Goal: Information Seeking & Learning: Learn about a topic

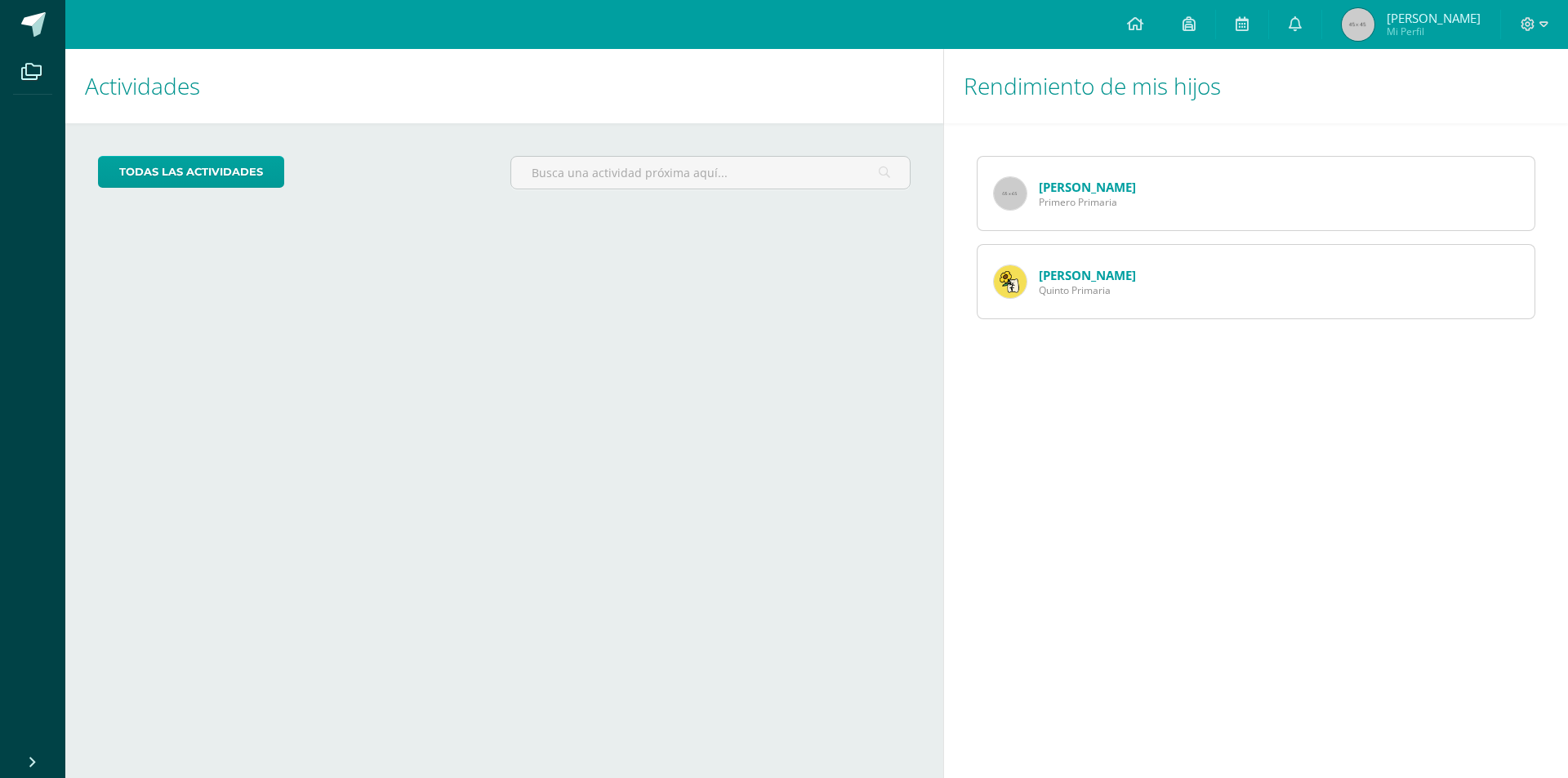
click at [1100, 198] on span "Primero Primaria" at bounding box center [1087, 202] width 97 height 14
click at [1011, 196] on img at bounding box center [1010, 194] width 33 height 33
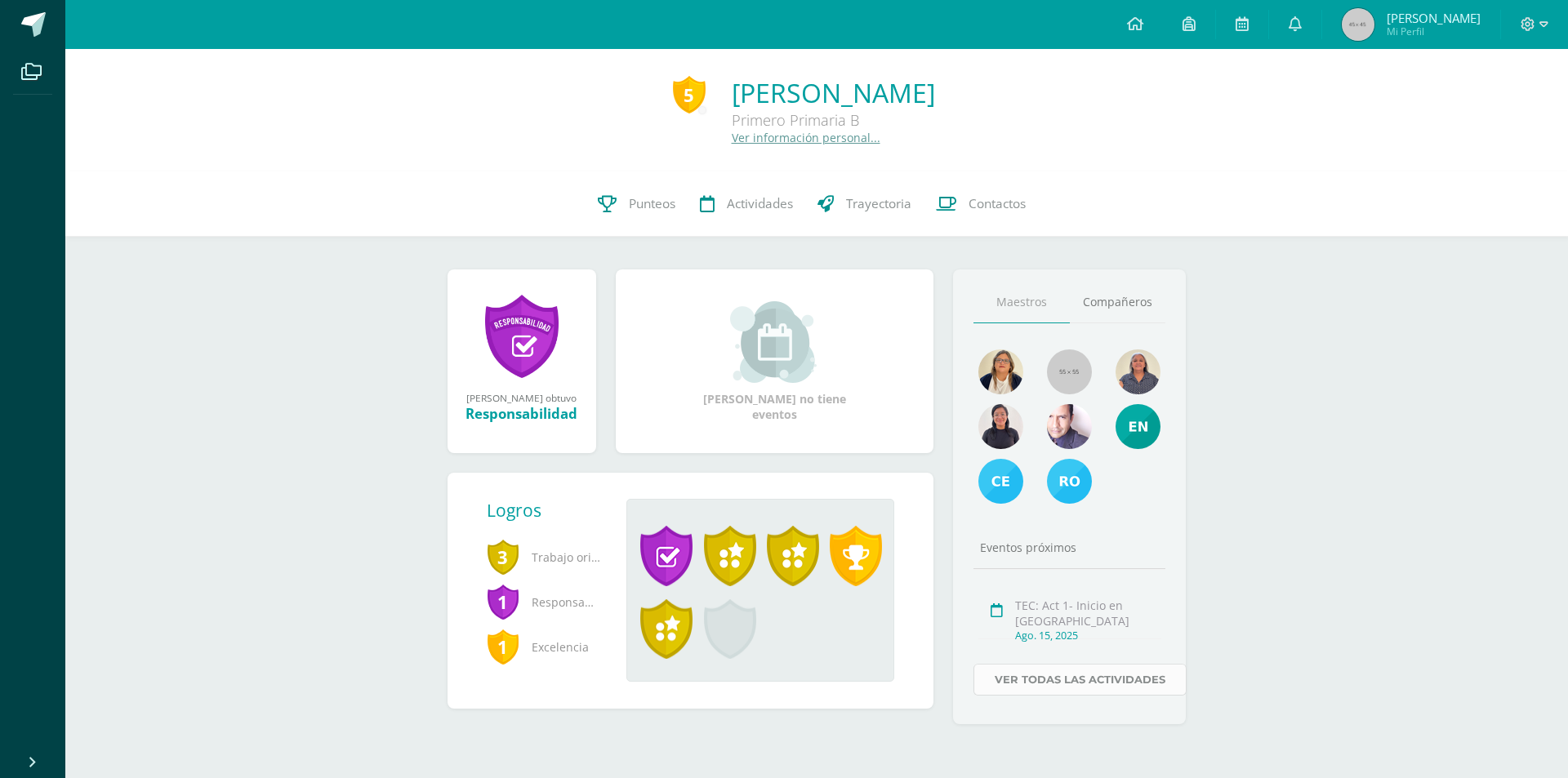
click at [1101, 678] on link "Ver todas las actividades" at bounding box center [1080, 680] width 213 height 32
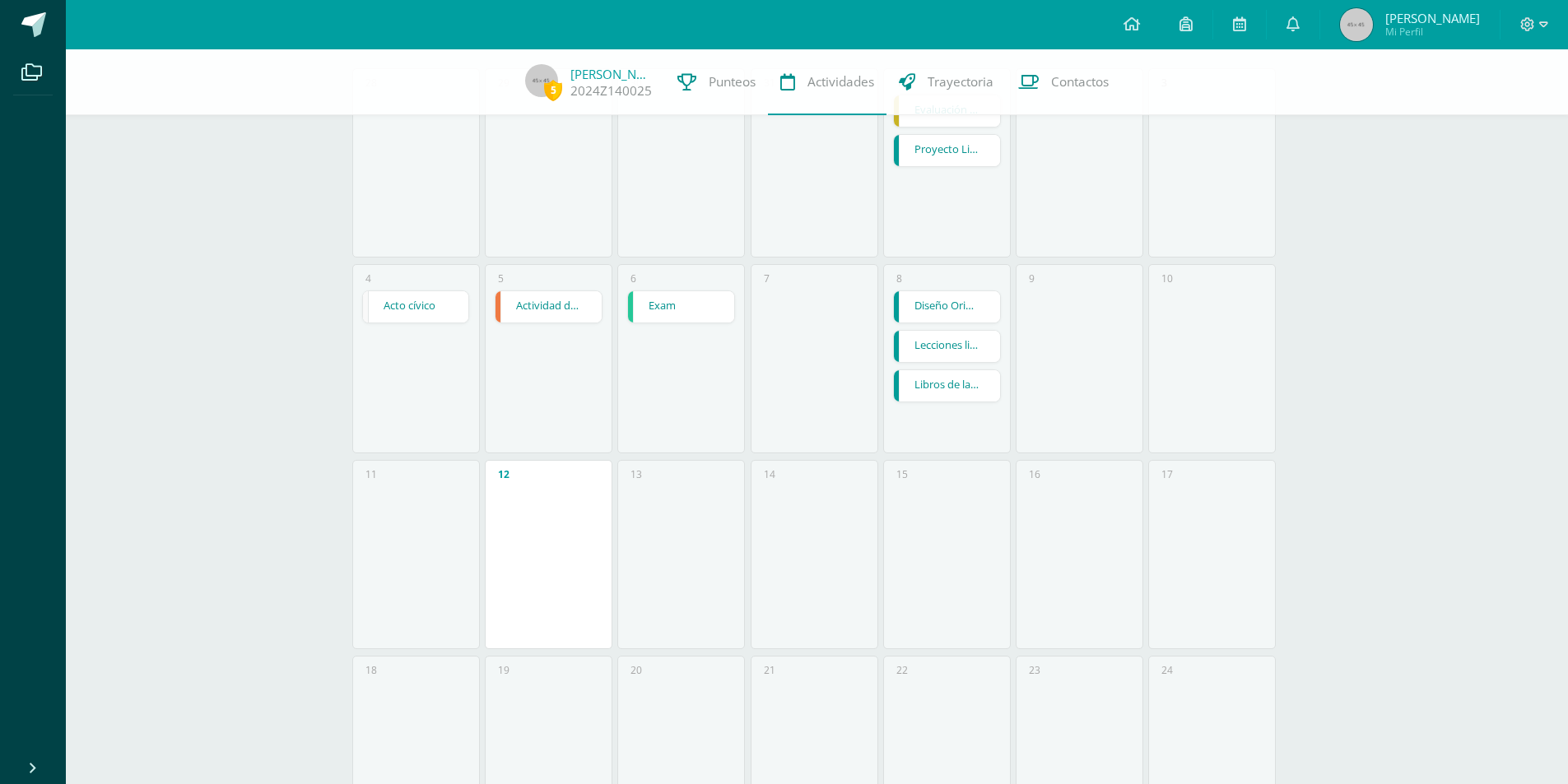
scroll to position [185, 0]
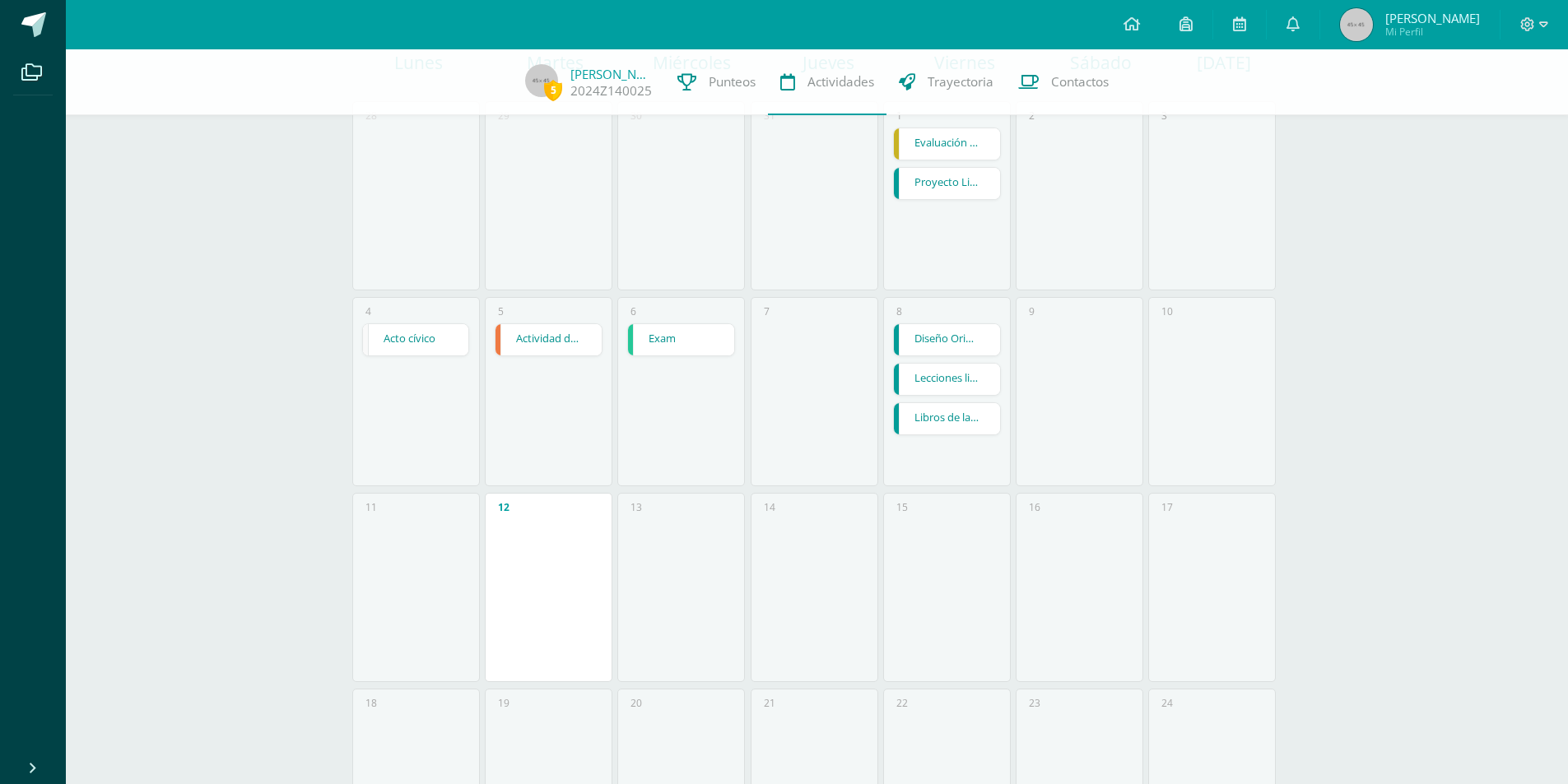
click at [946, 422] on link "Libros de la [DEMOGRAPHIC_DATA]" at bounding box center [946, 418] width 106 height 31
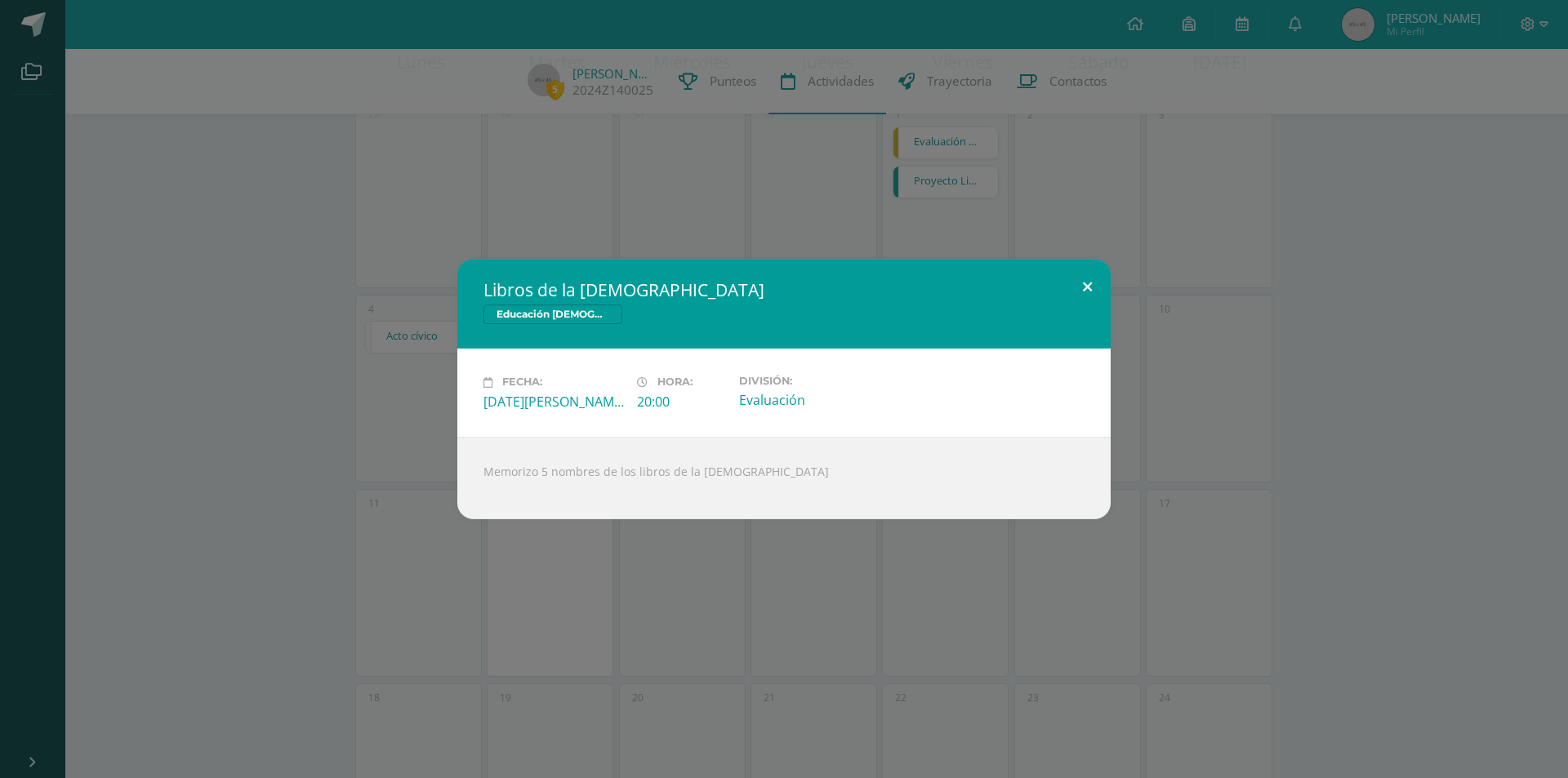
click at [1080, 288] on button at bounding box center [1087, 286] width 46 height 55
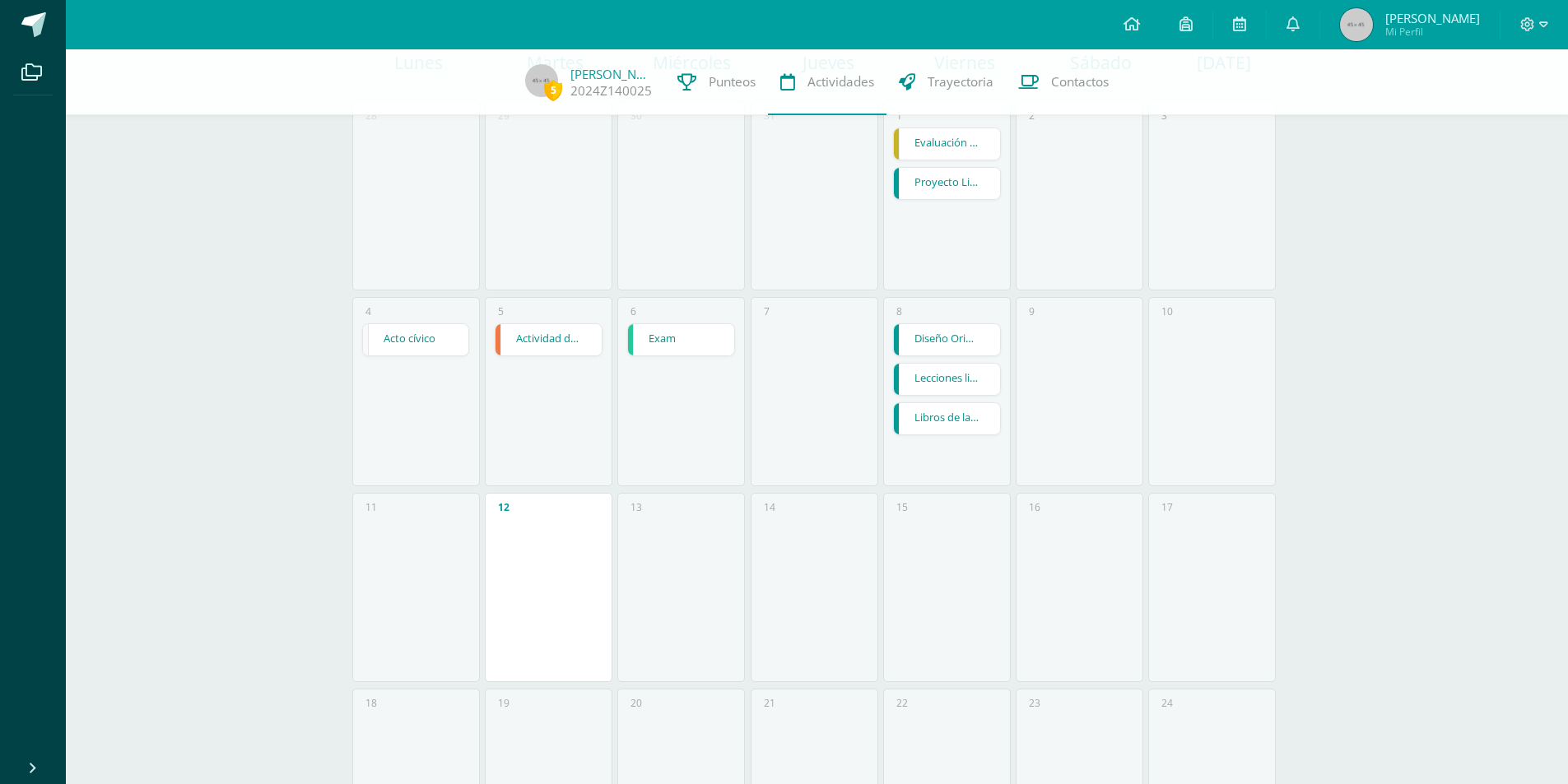
click at [679, 346] on link "Exam" at bounding box center [681, 339] width 106 height 31
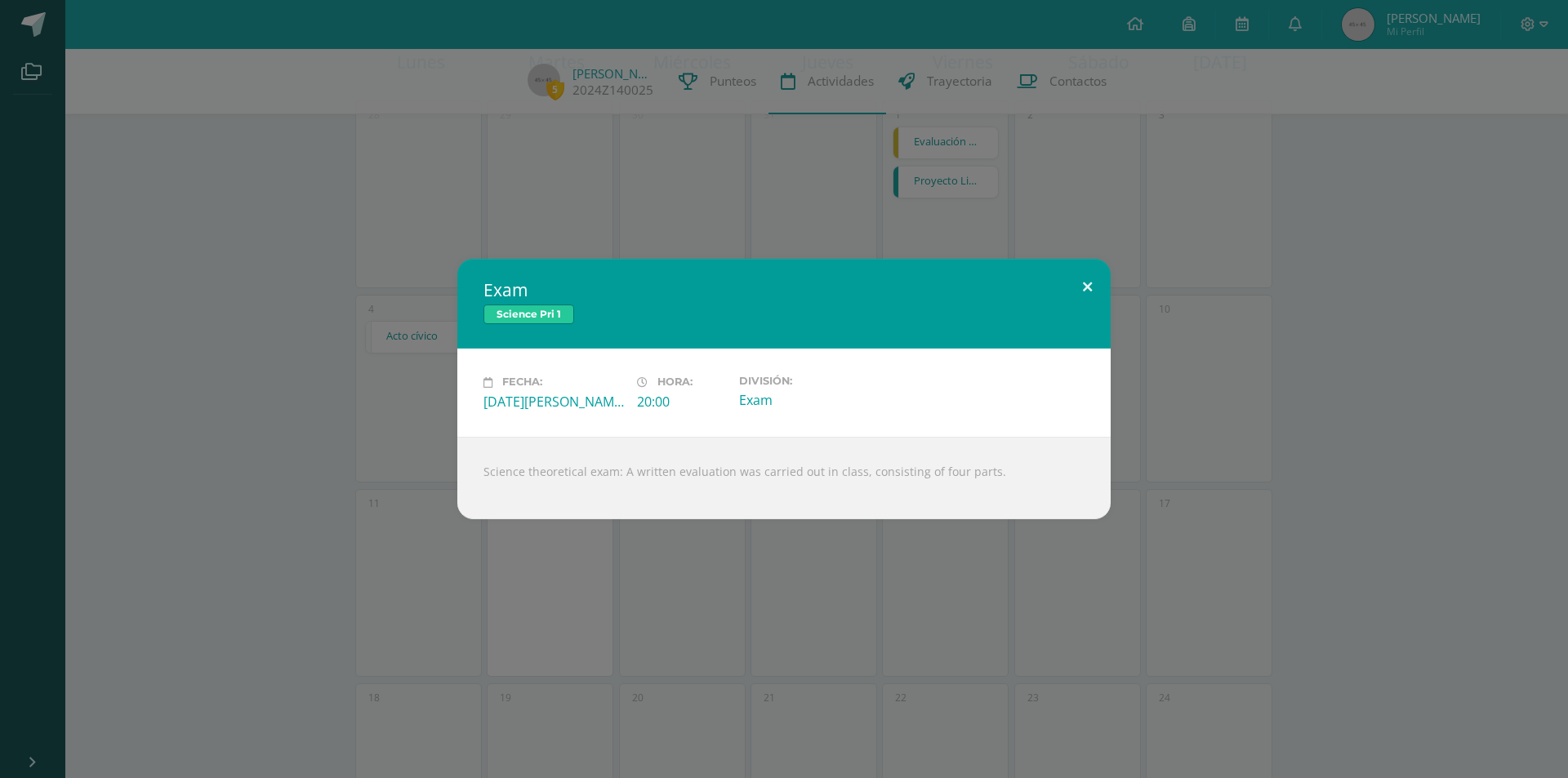
click at [1090, 278] on button at bounding box center [1087, 286] width 46 height 55
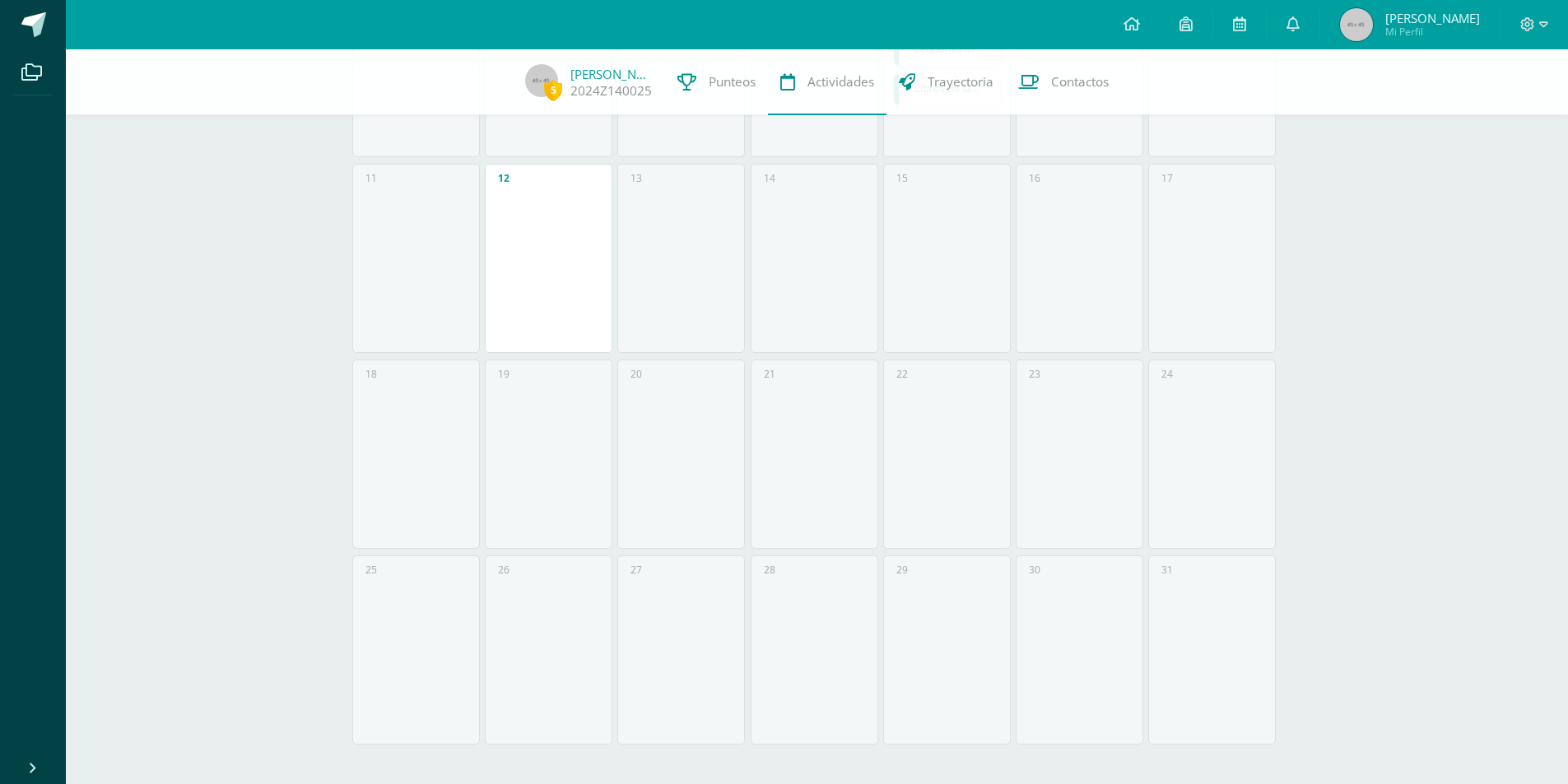
scroll to position [0, 0]
